Goal: Check status: Check status

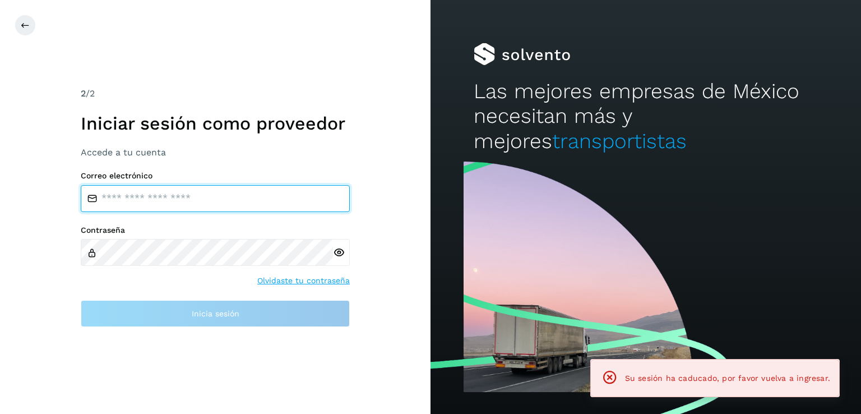
type input "**********"
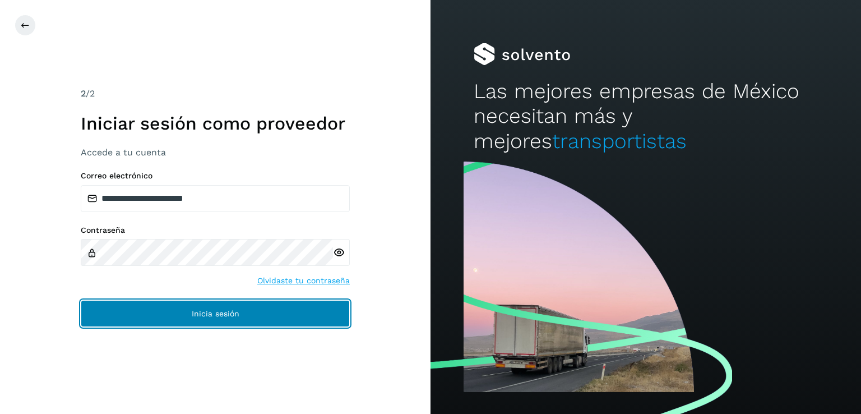
click at [212, 314] on span "Inicia sesión" at bounding box center [216, 314] width 48 height 8
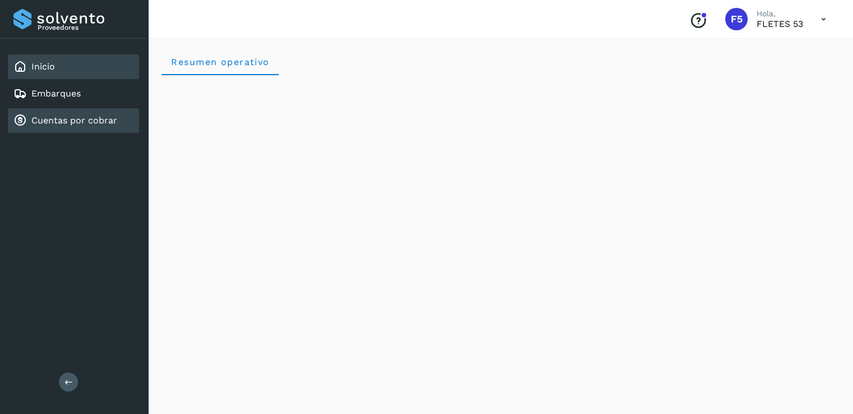
click at [49, 118] on link "Cuentas por cobrar" at bounding box center [74, 120] width 86 height 11
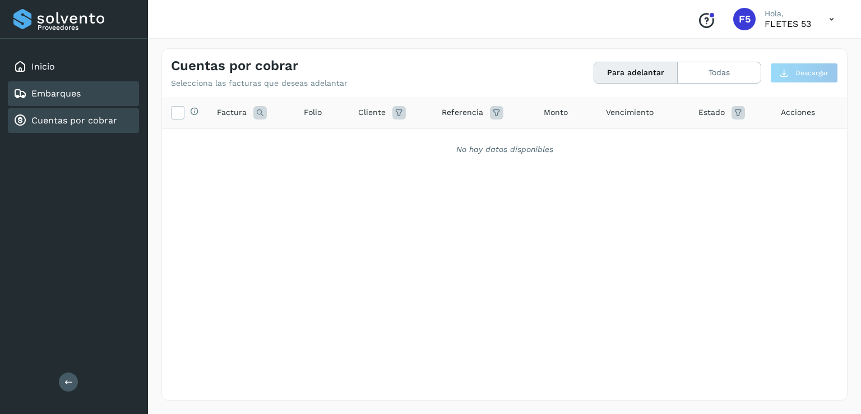
click at [54, 94] on link "Embarques" at bounding box center [55, 93] width 49 height 11
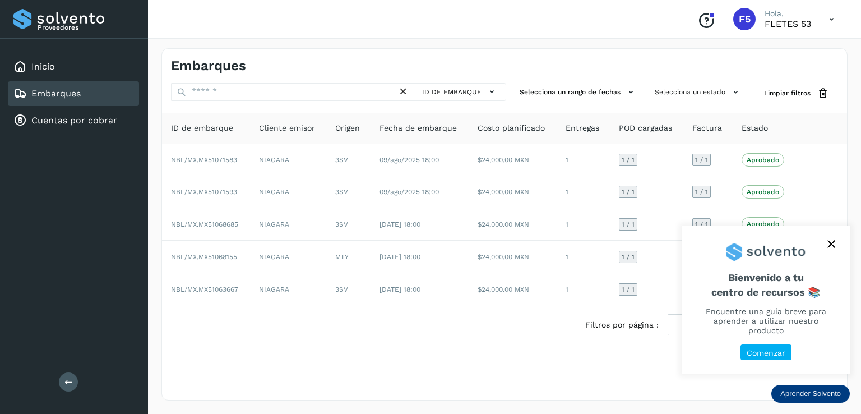
click at [831, 248] on icon "close," at bounding box center [832, 244] width 8 height 8
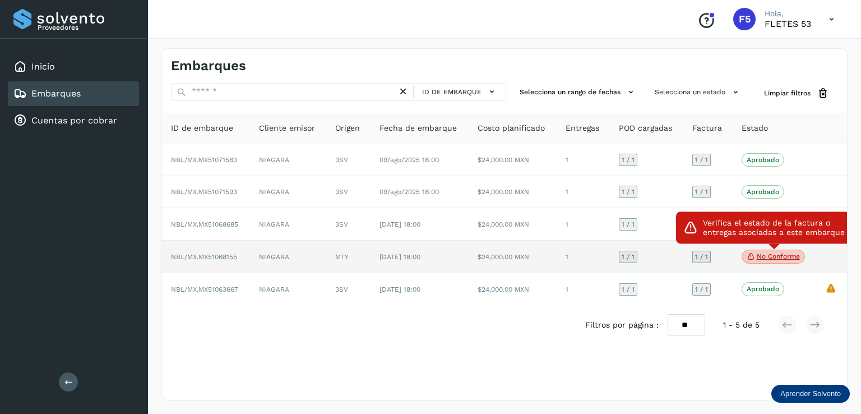
click at [788, 254] on body "Proveedores Inicio Embarques Cuentas por cobrar Salir Conoce nuestros beneficio…" at bounding box center [430, 207] width 861 height 414
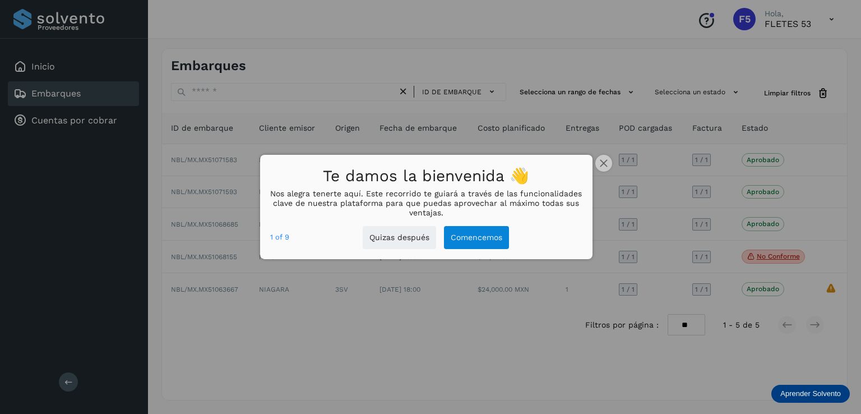
click at [593, 158] on div at bounding box center [430, 207] width 861 height 414
click at [594, 159] on div at bounding box center [430, 207] width 861 height 414
click at [599, 161] on button "close," at bounding box center [603, 163] width 17 height 17
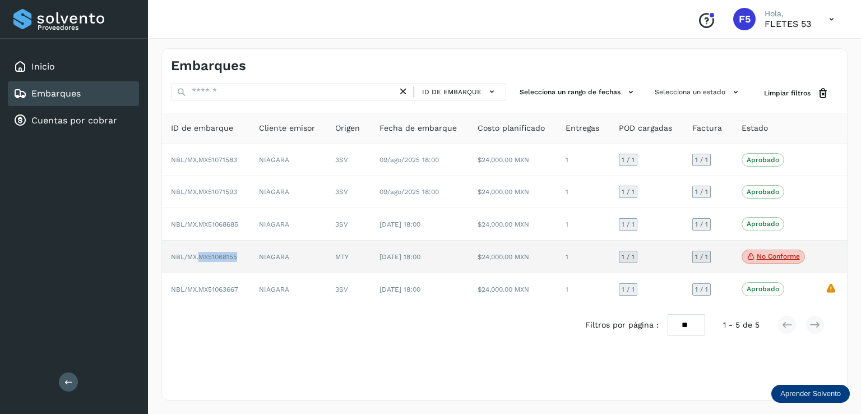
drag, startPoint x: 239, startPoint y: 256, endPoint x: 200, endPoint y: 255, distance: 38.7
click at [200, 255] on td "NBL/MX.MX51068155" at bounding box center [206, 257] width 88 height 33
copy span "MX51068155"
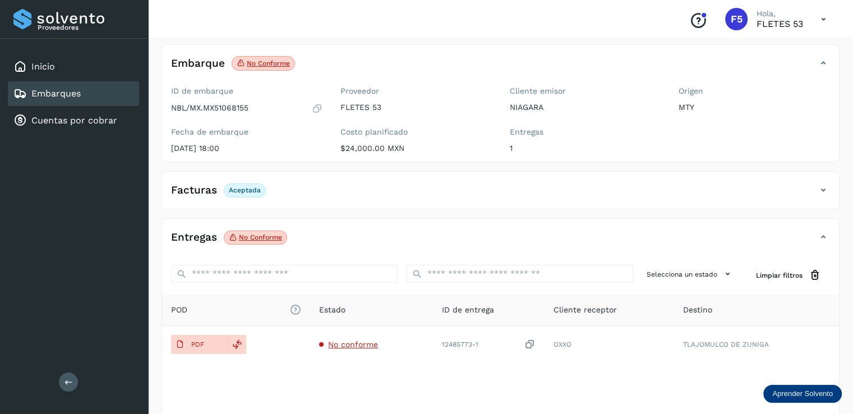
scroll to position [112, 0]
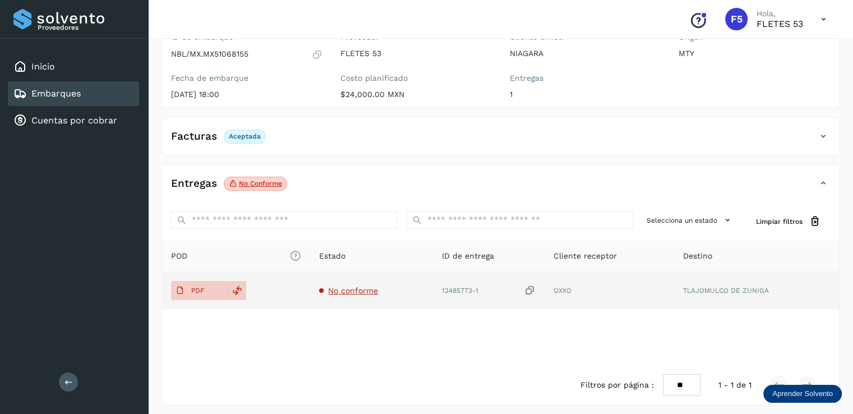
click at [732, 288] on td "TLAJOMULCO DE ZUNIGA" at bounding box center [755, 290] width 165 height 37
click at [371, 290] on span "No conforme" at bounding box center [353, 290] width 50 height 9
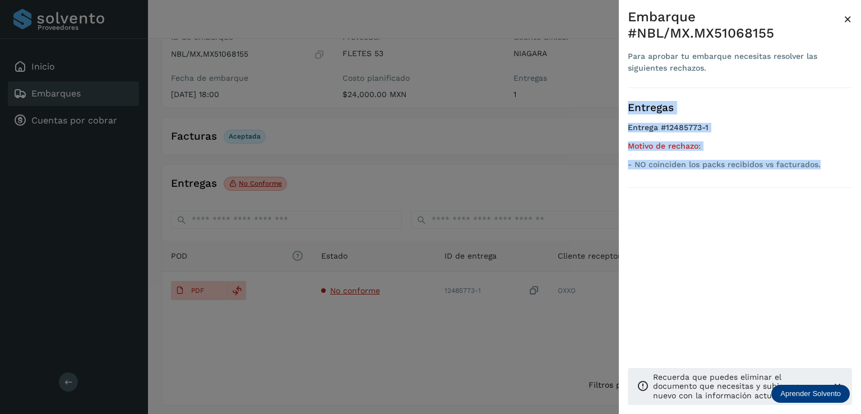
drag, startPoint x: 826, startPoint y: 169, endPoint x: 626, endPoint y: 113, distance: 208.6
click at [626, 113] on div "Embarque #NBL/MX.MX51068155 Para aprobar tu embarque necesitas resolver las sig…" at bounding box center [740, 216] width 242 height 432
copy div "Entregas Entrega #12485773-1 Motivo de rechazo: - NO coinciden los packs recibi…"
click at [851, 21] on span "×" at bounding box center [848, 19] width 8 height 16
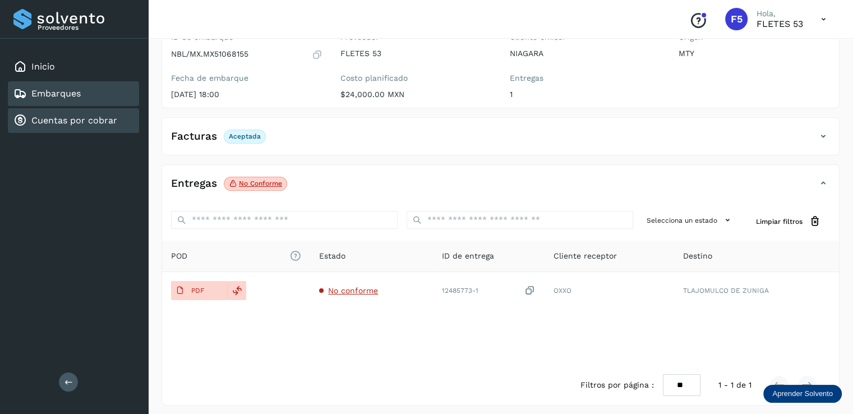
click at [94, 122] on link "Cuentas por cobrar" at bounding box center [74, 120] width 86 height 11
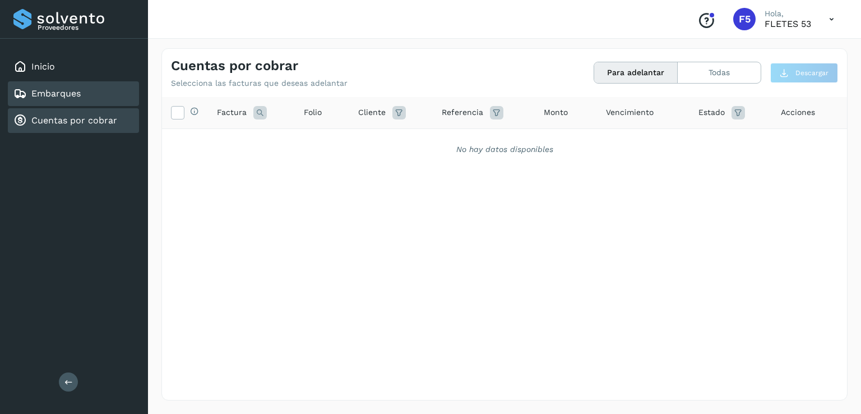
click at [95, 93] on div "Embarques" at bounding box center [73, 93] width 131 height 25
